Goal: Book appointment/travel/reservation

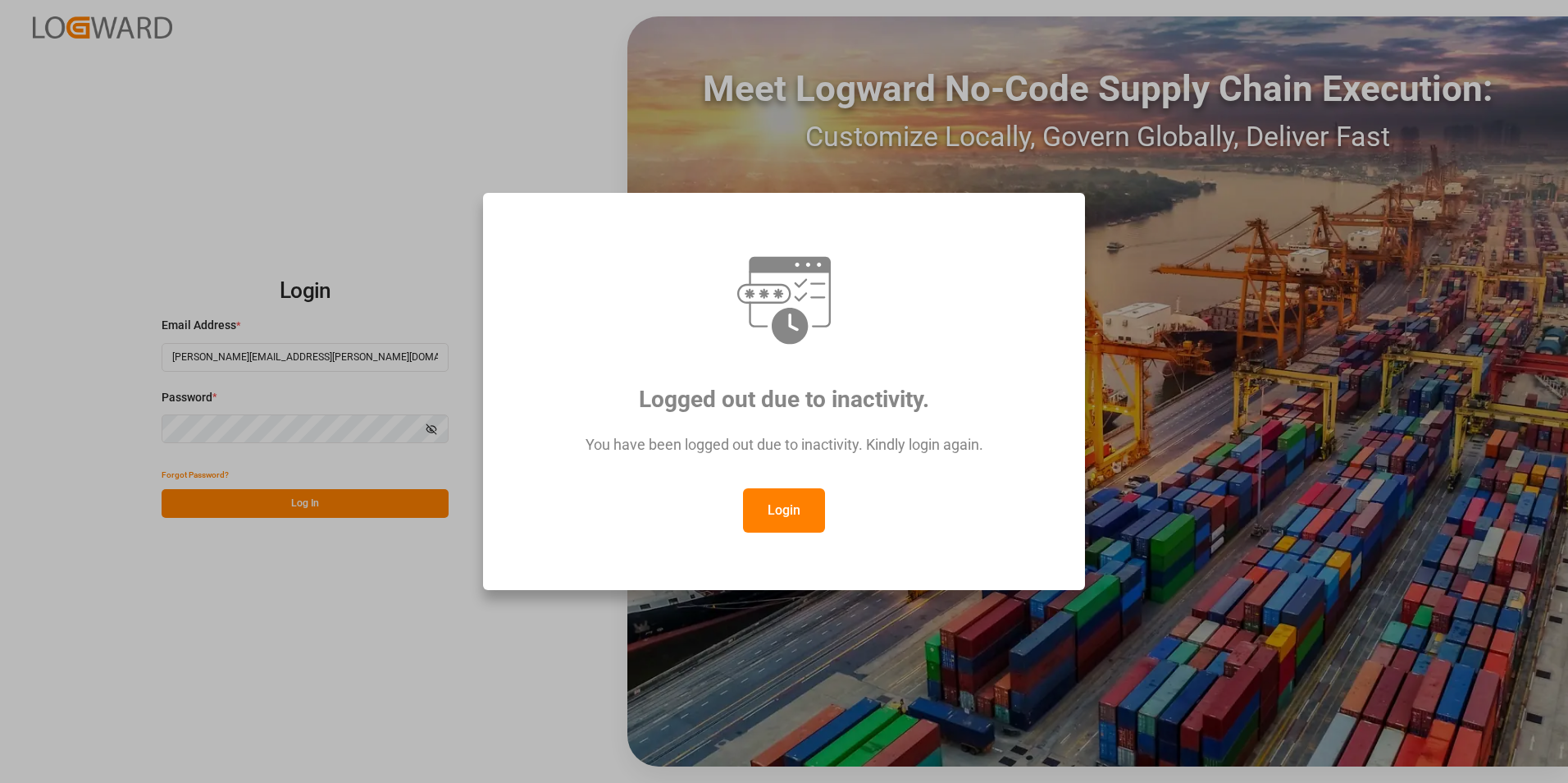
click at [767, 509] on button "Login" at bounding box center [784, 510] width 82 height 44
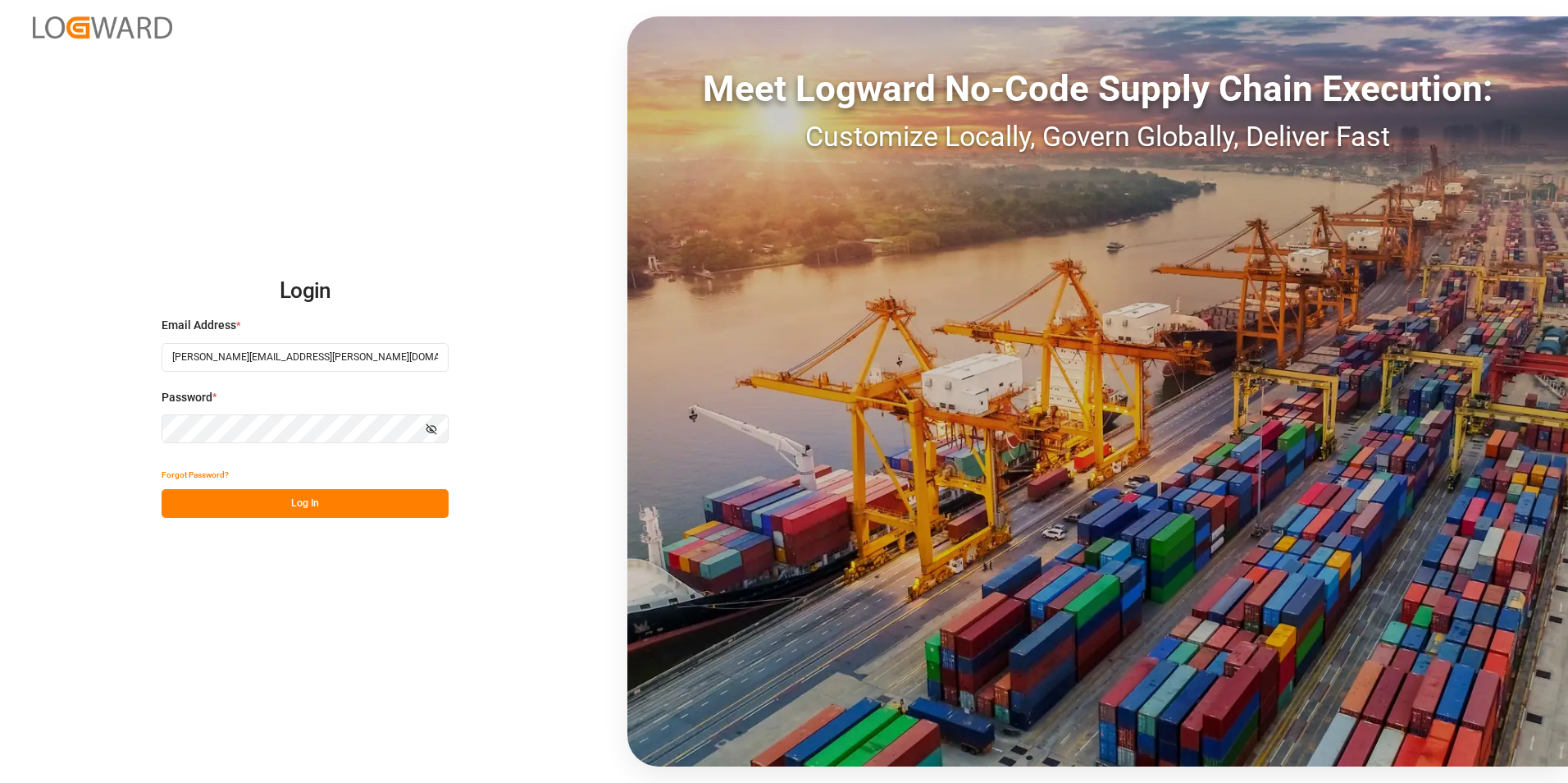
click at [339, 507] on button "Log In" at bounding box center [305, 503] width 287 height 29
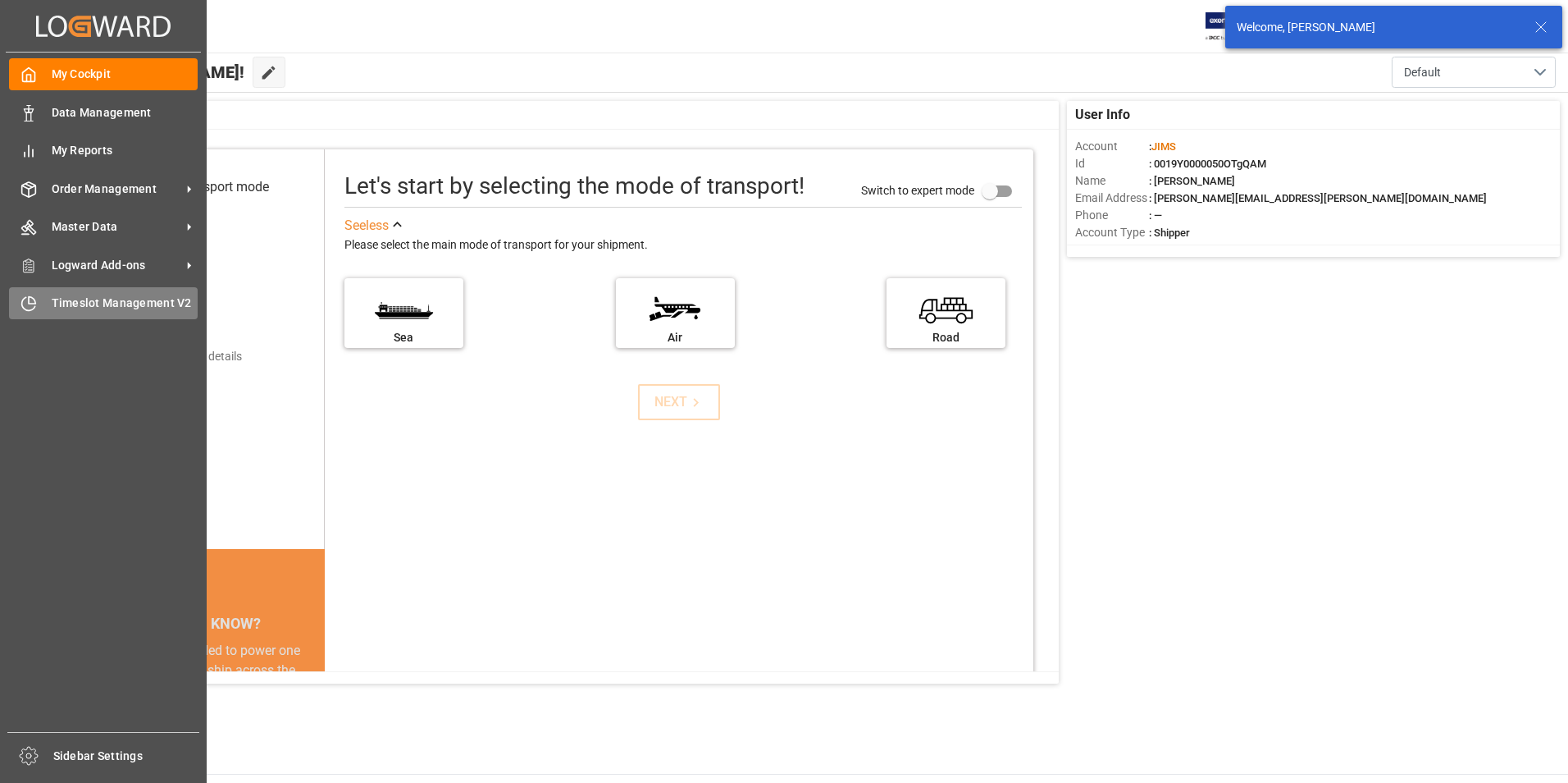
click at [86, 308] on span "Timeslot Management V2" at bounding box center [125, 303] width 147 height 17
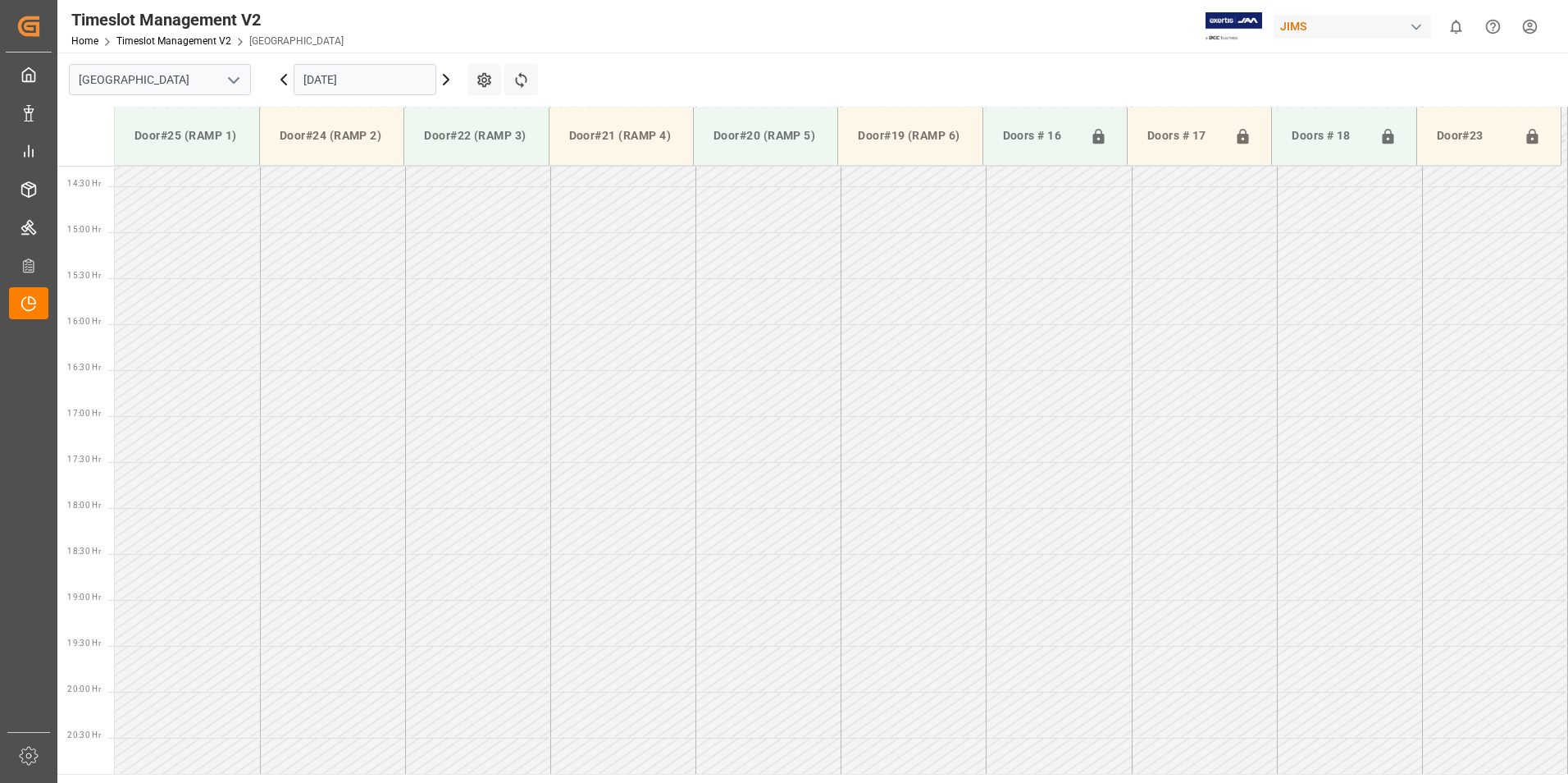
scroll to position [1368, 0]
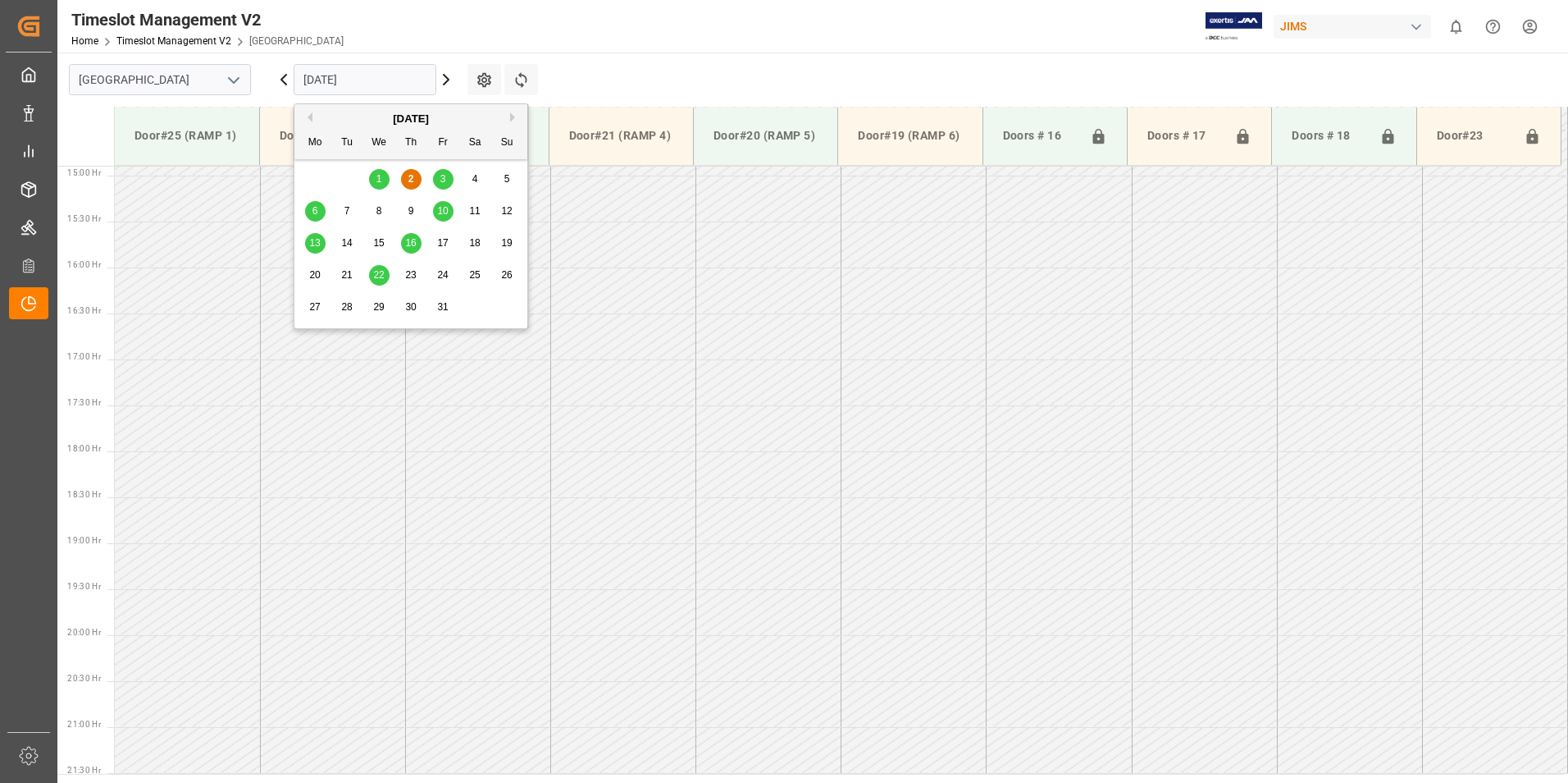
click at [357, 78] on input "[DATE]" at bounding box center [365, 80] width 143 height 32
click at [443, 181] on span "3" at bounding box center [443, 179] width 6 height 12
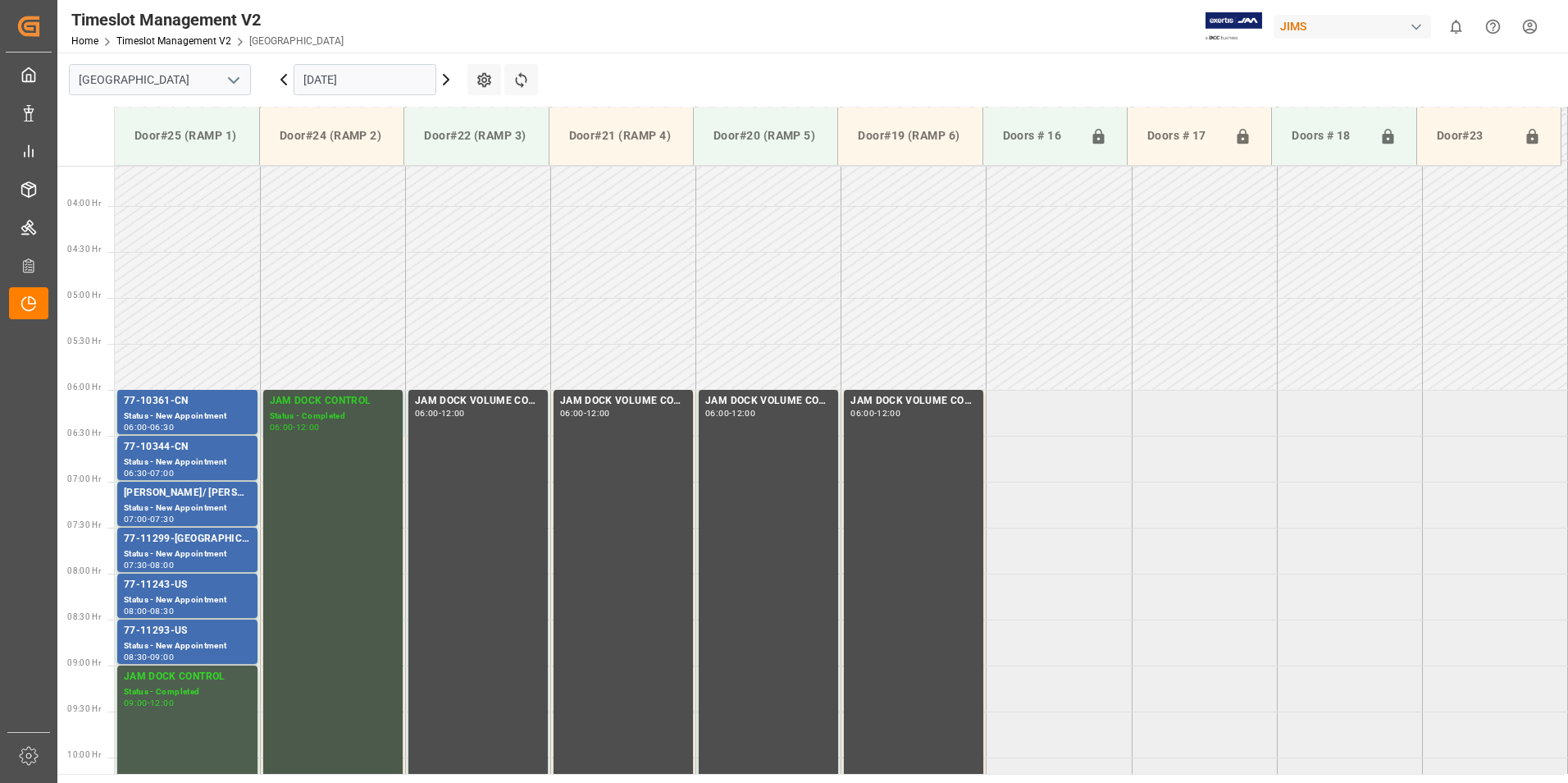
scroll to position [409, 0]
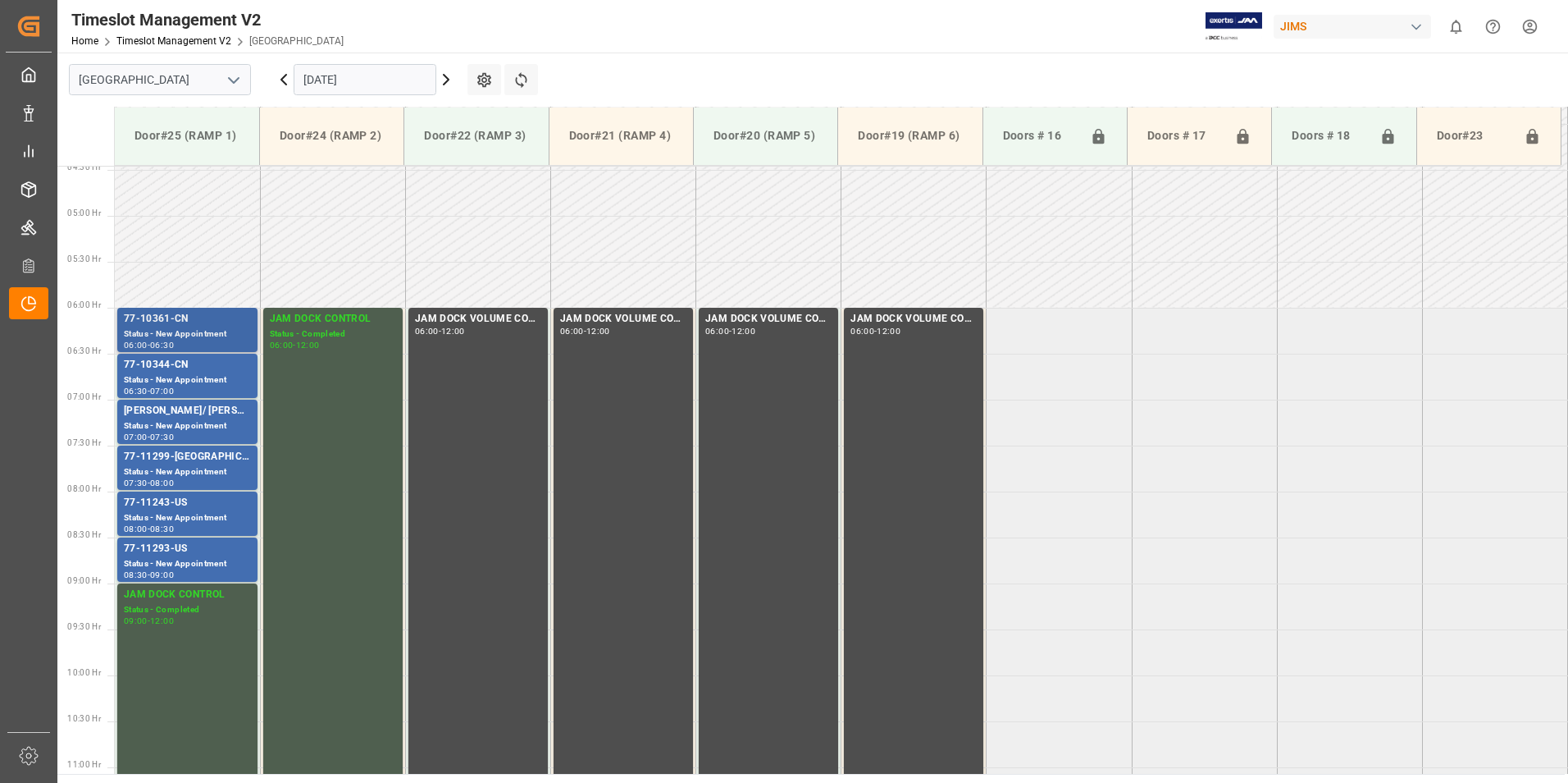
click at [167, 316] on div "77-10361-CN" at bounding box center [187, 319] width 127 height 17
click at [159, 555] on div "77-11293-US" at bounding box center [187, 549] width 127 height 17
click at [168, 508] on div "77-11243-US" at bounding box center [187, 503] width 127 height 17
click at [177, 460] on div "77-11299-[GEOGRAPHIC_DATA]" at bounding box center [187, 457] width 127 height 17
click at [188, 379] on div "Status - New Appointment" at bounding box center [187, 380] width 127 height 14
